Goal: Task Accomplishment & Management: Complete application form

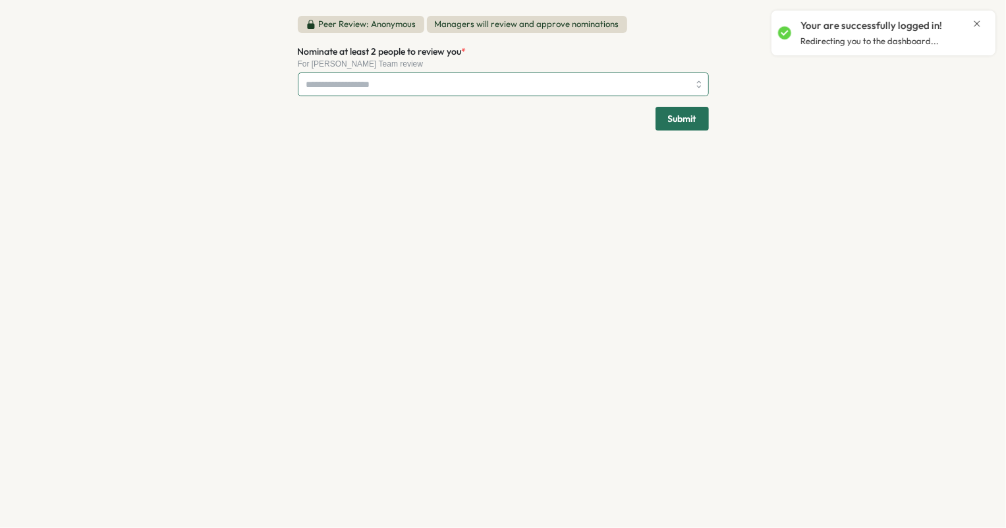
click at [372, 88] on input "Nominate at least 2 people to review you *" at bounding box center [497, 84] width 382 height 22
click at [251, 96] on div "Peer Review: Anonymous Managers will review and approve nominations Nominate at…" at bounding box center [503, 264] width 1006 height 528
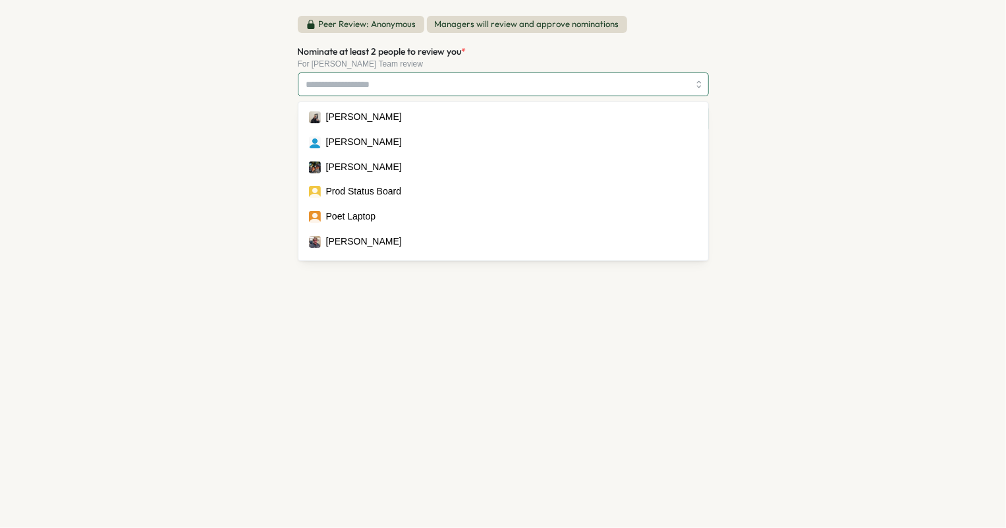
click at [454, 86] on input "Nominate at least 2 people to review you *" at bounding box center [497, 84] width 382 height 22
click at [619, 92] on div "[PERSON_NAME]" at bounding box center [495, 85] width 385 height 25
click at [615, 88] on div "[PERSON_NAME]" at bounding box center [495, 85] width 385 height 25
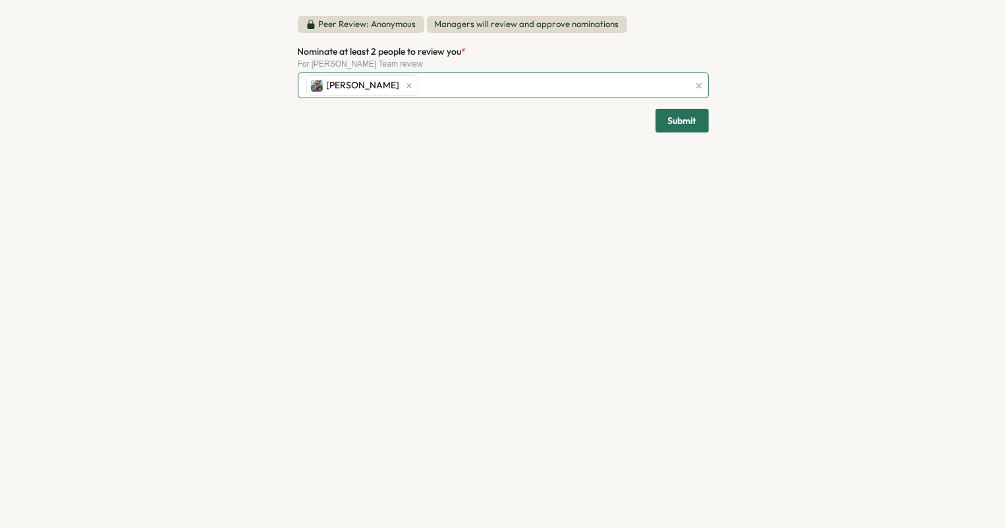
click at [615, 88] on div "[PERSON_NAME]" at bounding box center [495, 85] width 385 height 25
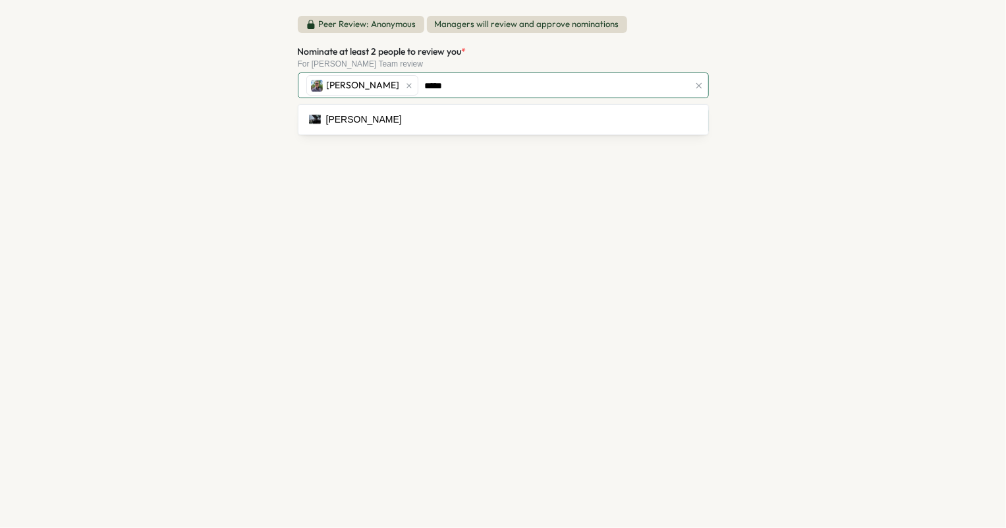
type input "******"
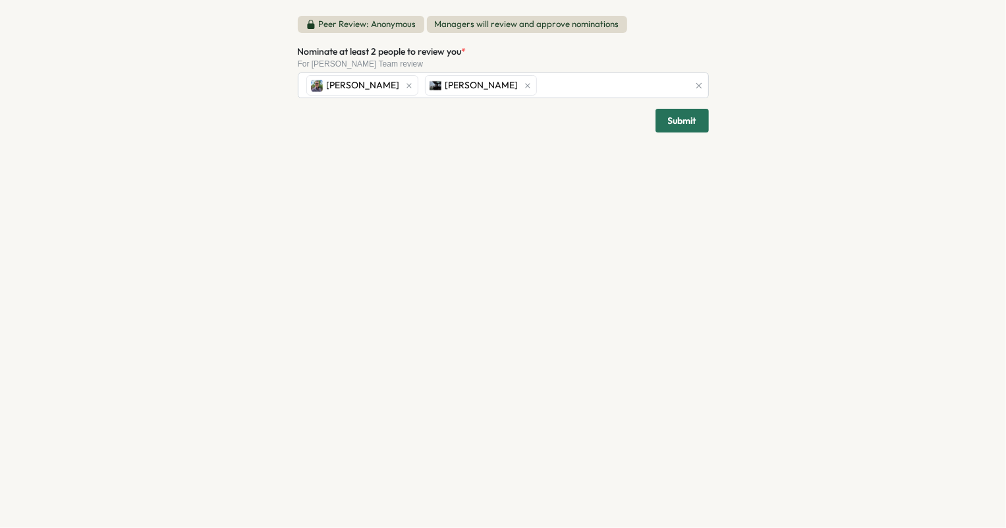
click at [664, 128] on button "Submit" at bounding box center [682, 121] width 53 height 24
